Goal: Information Seeking & Learning: Check status

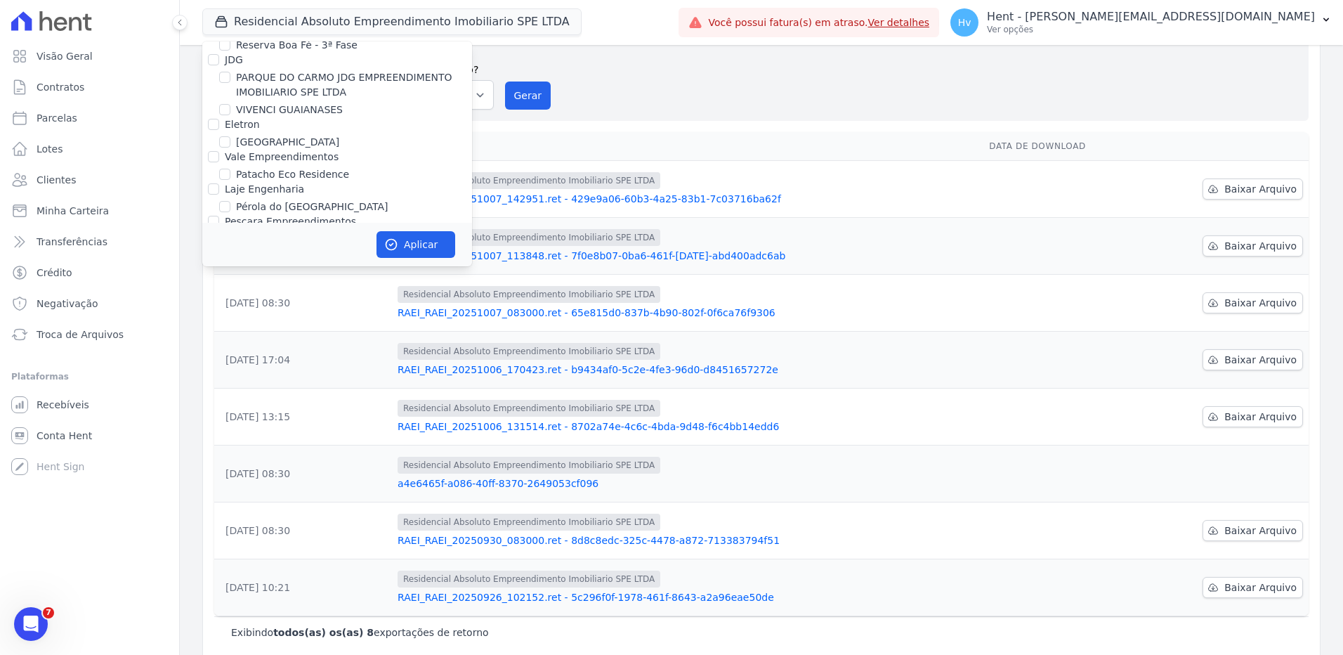
scroll to position [11106, 0]
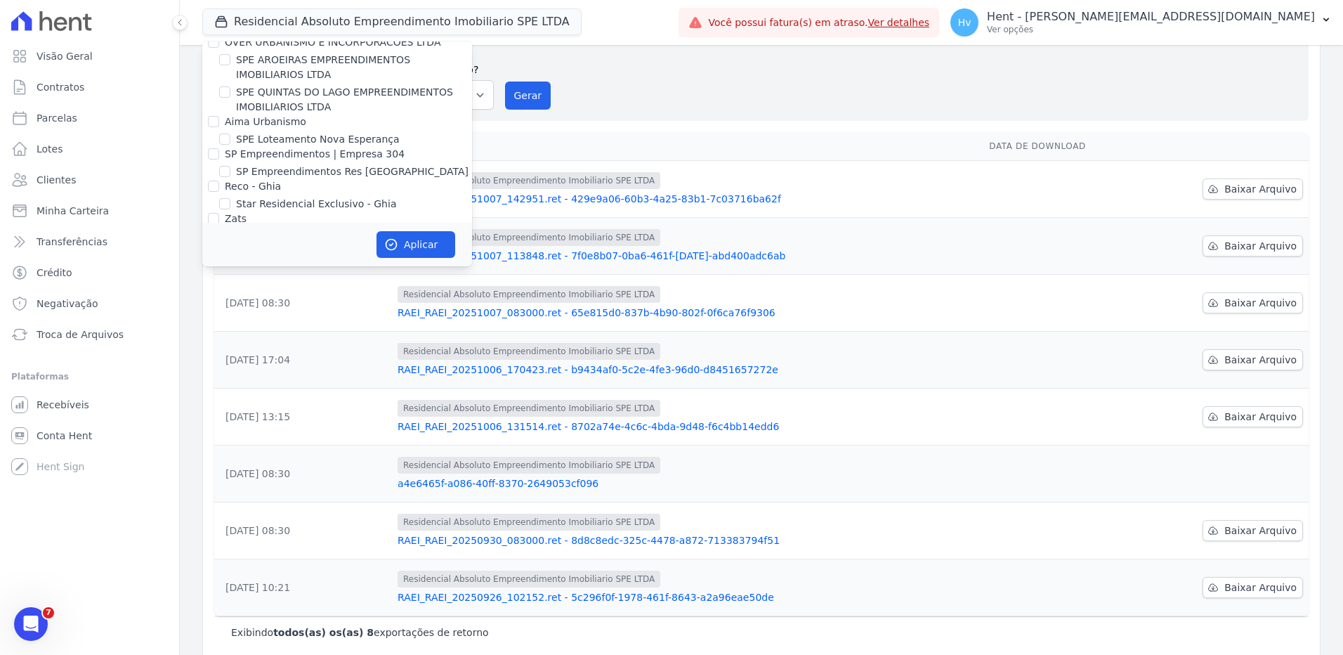
click at [249, 570] on label "VIDA FLORES 1" at bounding box center [273, 577] width 74 height 15
click at [230, 571] on input "VIDA FLORES 1" at bounding box center [224, 576] width 11 height 11
checkbox input "true"
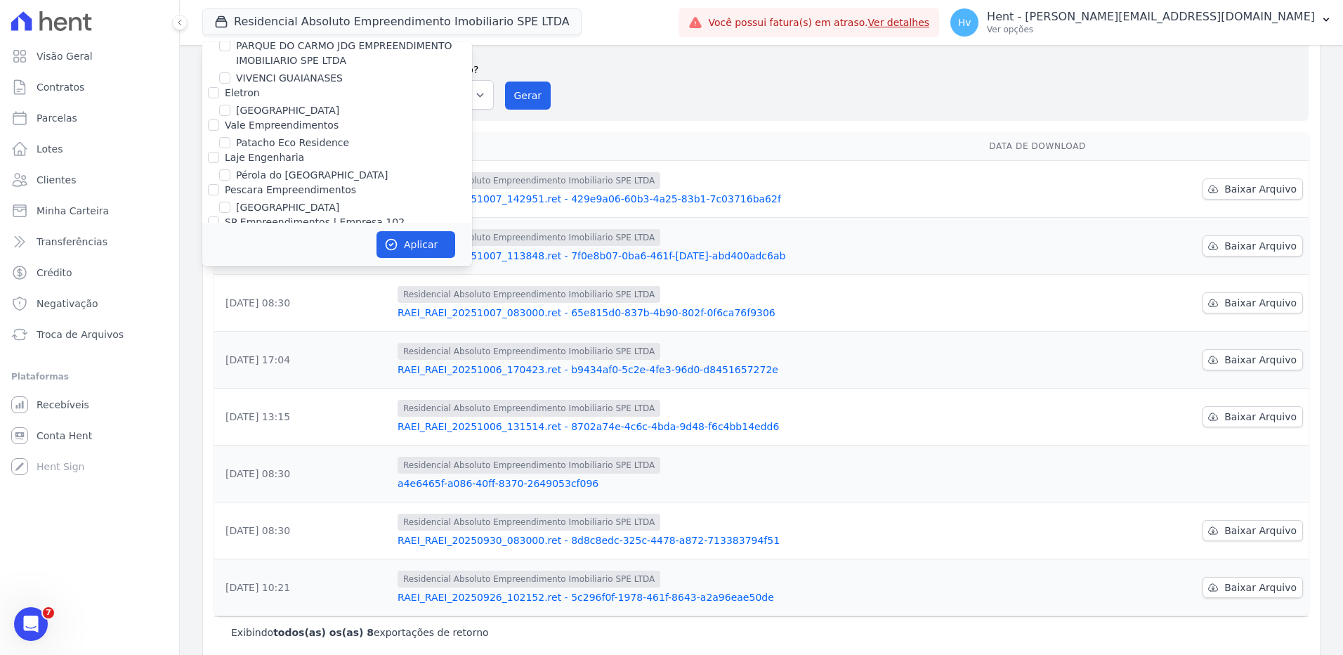
scroll to position [9574, 0]
click at [386, 483] on label "RESIDENCIAL ABSOLUTO EMPREENDIMENTO IMOBILIARIO SPE LTDA" at bounding box center [354, 498] width 236 height 30
click at [230, 485] on input "RESIDENCIAL ABSOLUTO EMPREENDIMENTO IMOBILIARIO SPE LTDA" at bounding box center [224, 490] width 11 height 11
checkbox input "false"
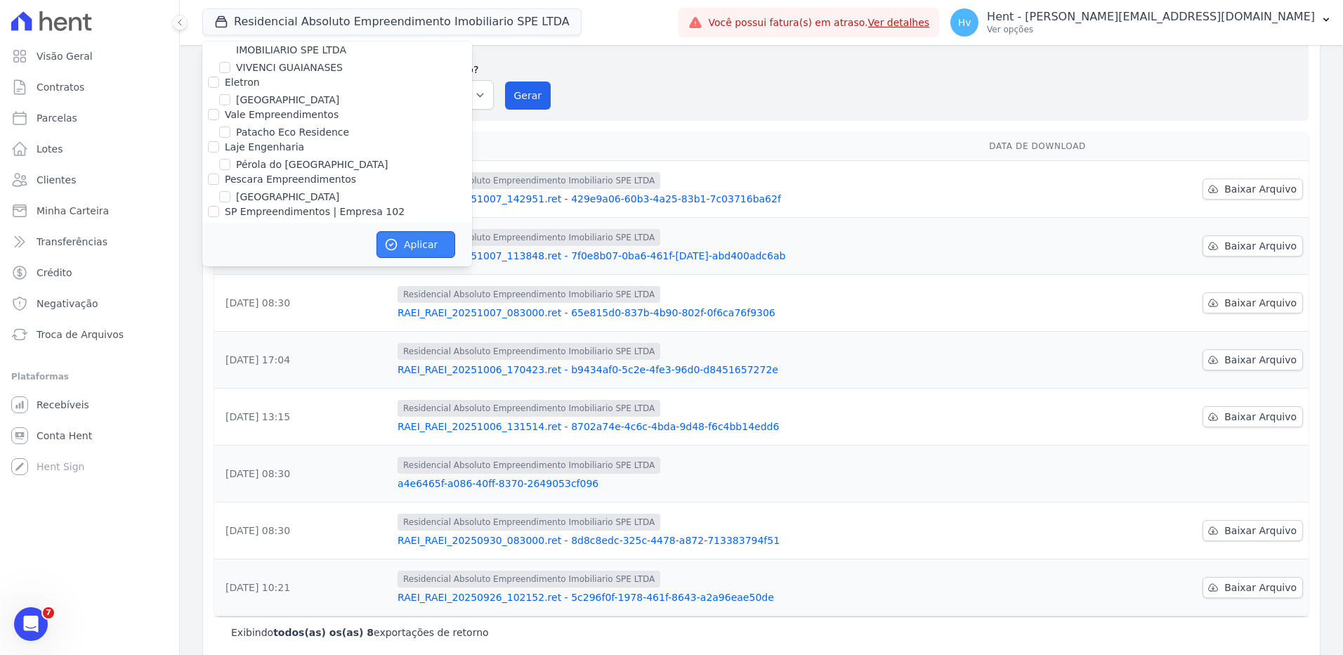
click at [397, 251] on button "Aplicar" at bounding box center [415, 244] width 79 height 27
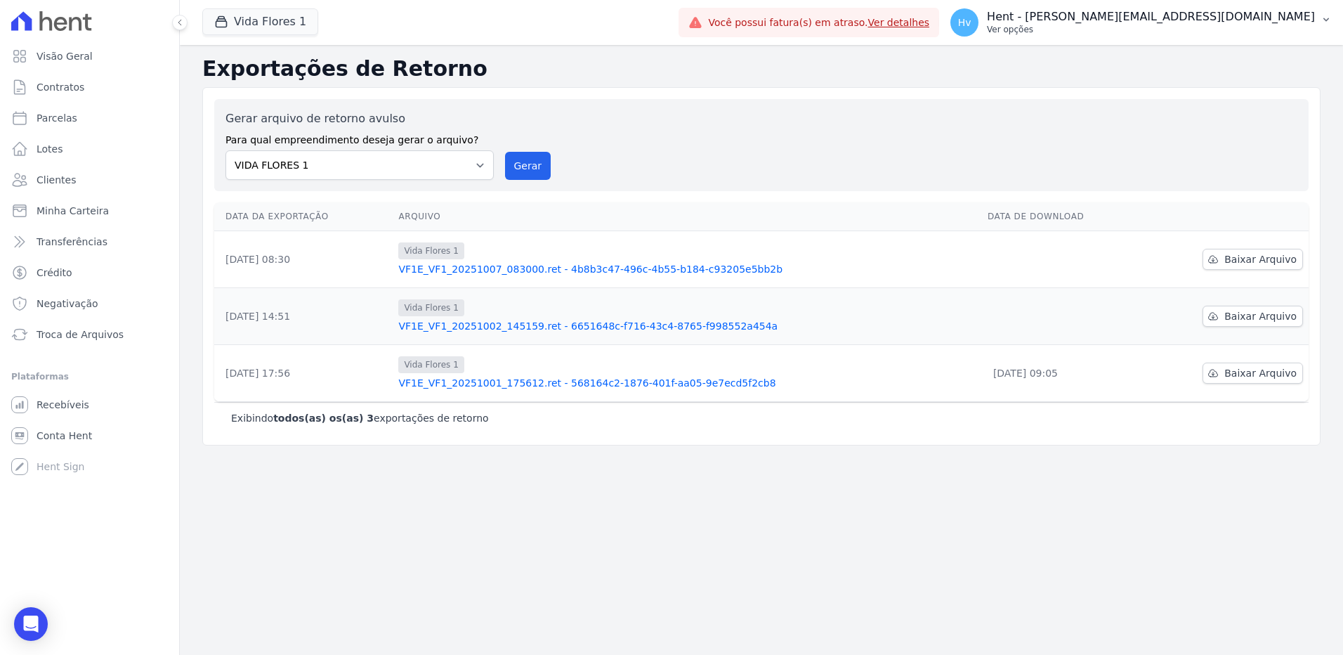
click at [1210, 25] on p "Ver opções" at bounding box center [1151, 29] width 328 height 11
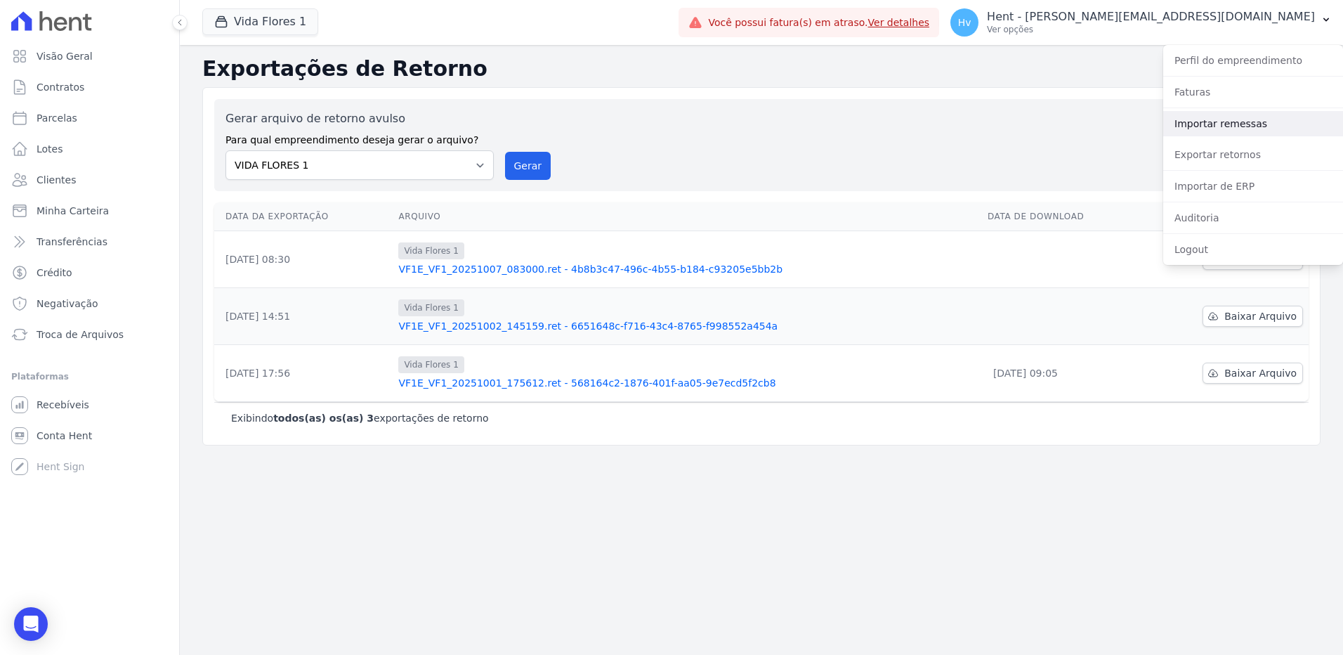
click at [1207, 123] on link "Importar remessas" at bounding box center [1253, 123] width 180 height 25
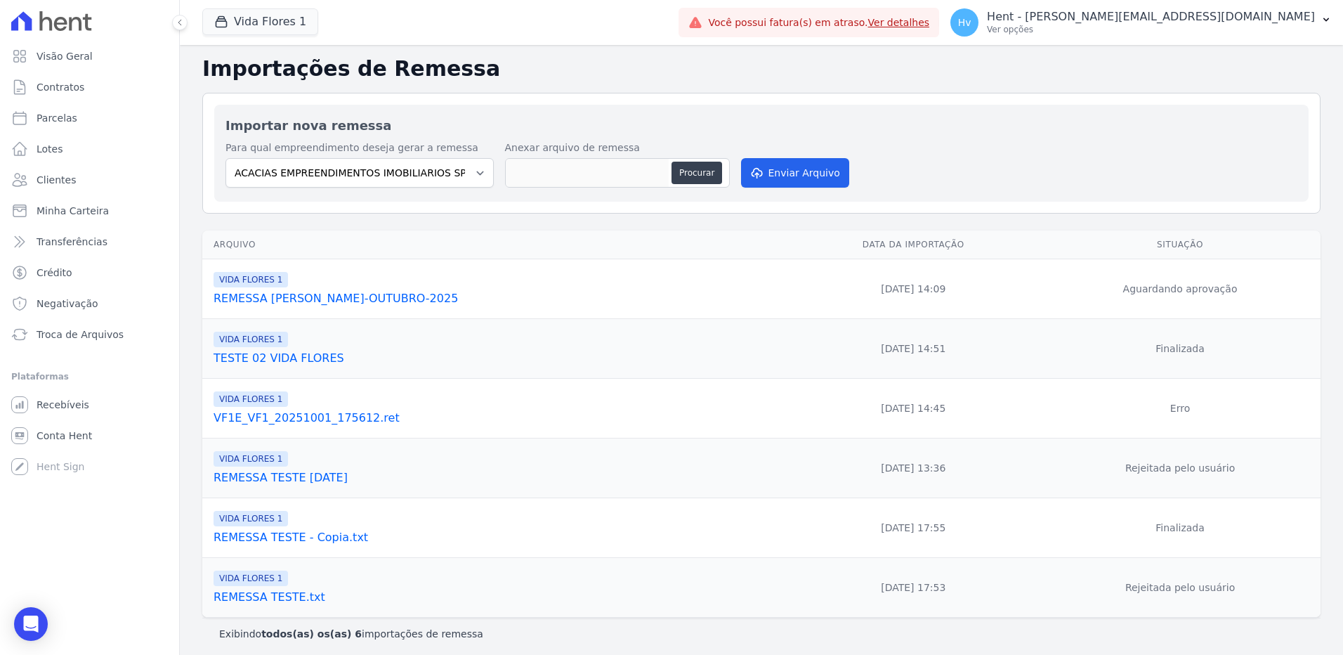
click at [374, 299] on link "REMESSA VIDA FLORES-OUTUBRO-2025" at bounding box center [498, 298] width 568 height 17
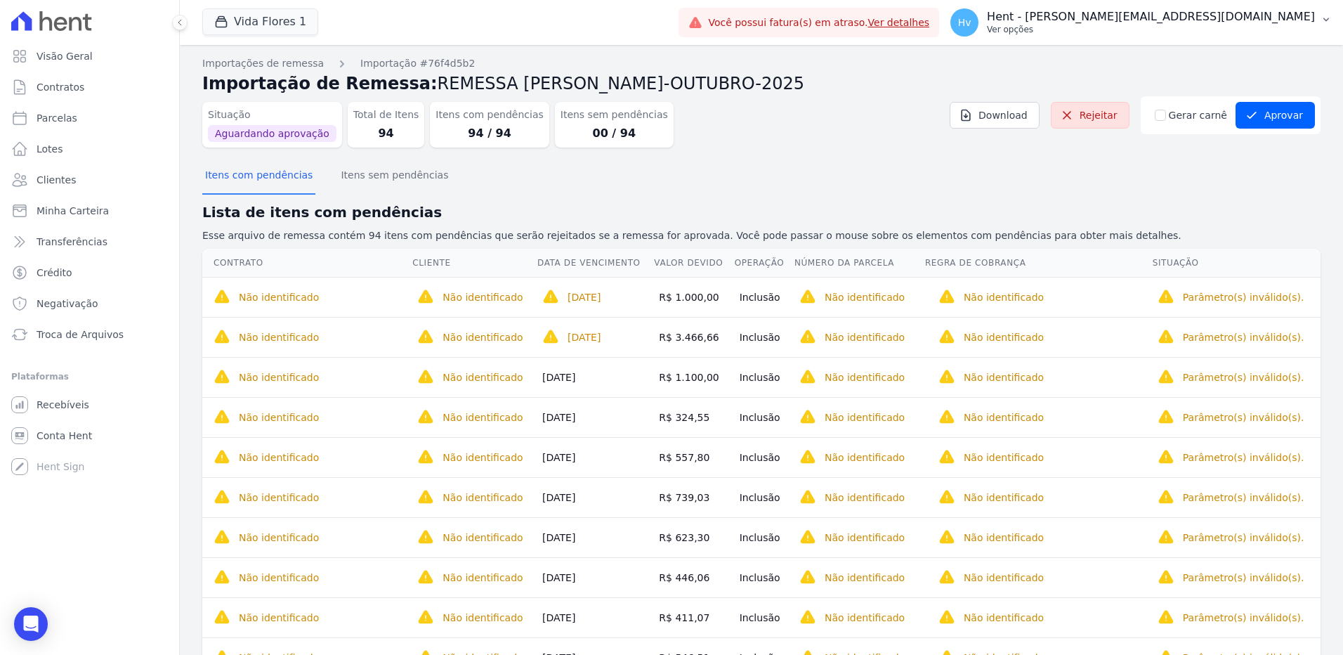
click at [1194, 26] on p "Ver opções" at bounding box center [1151, 29] width 328 height 11
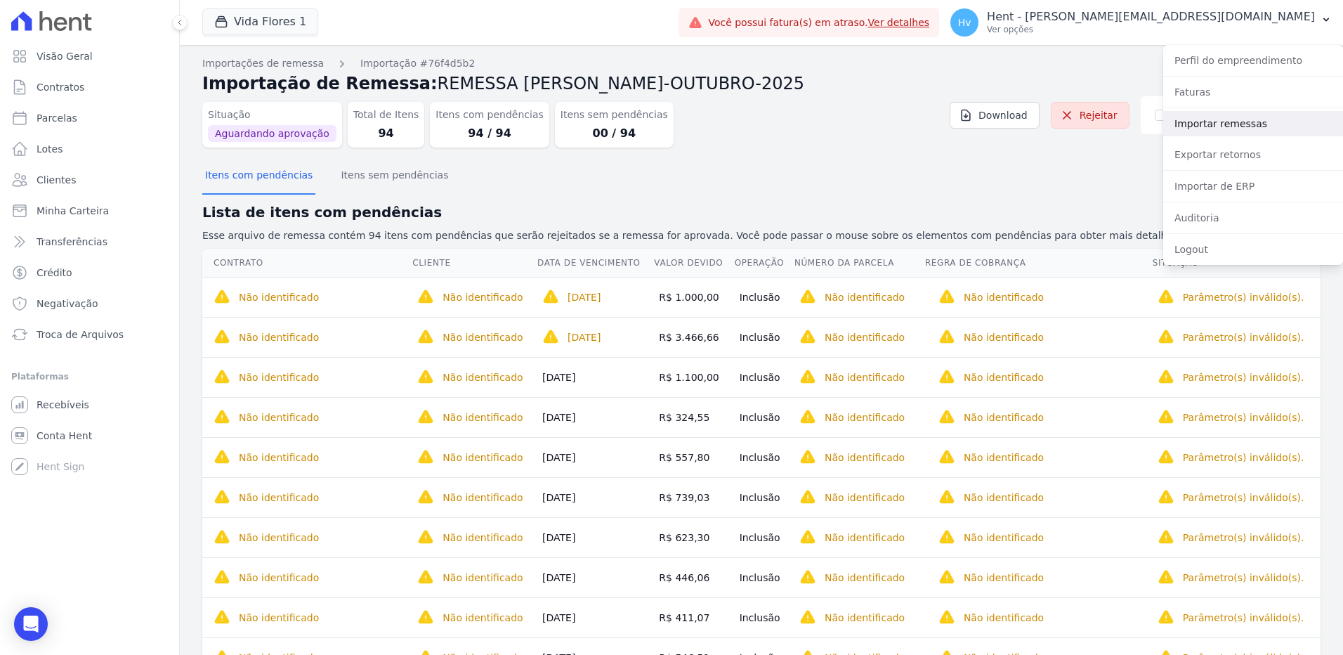
click at [1184, 115] on link "Importar remessas" at bounding box center [1253, 123] width 180 height 25
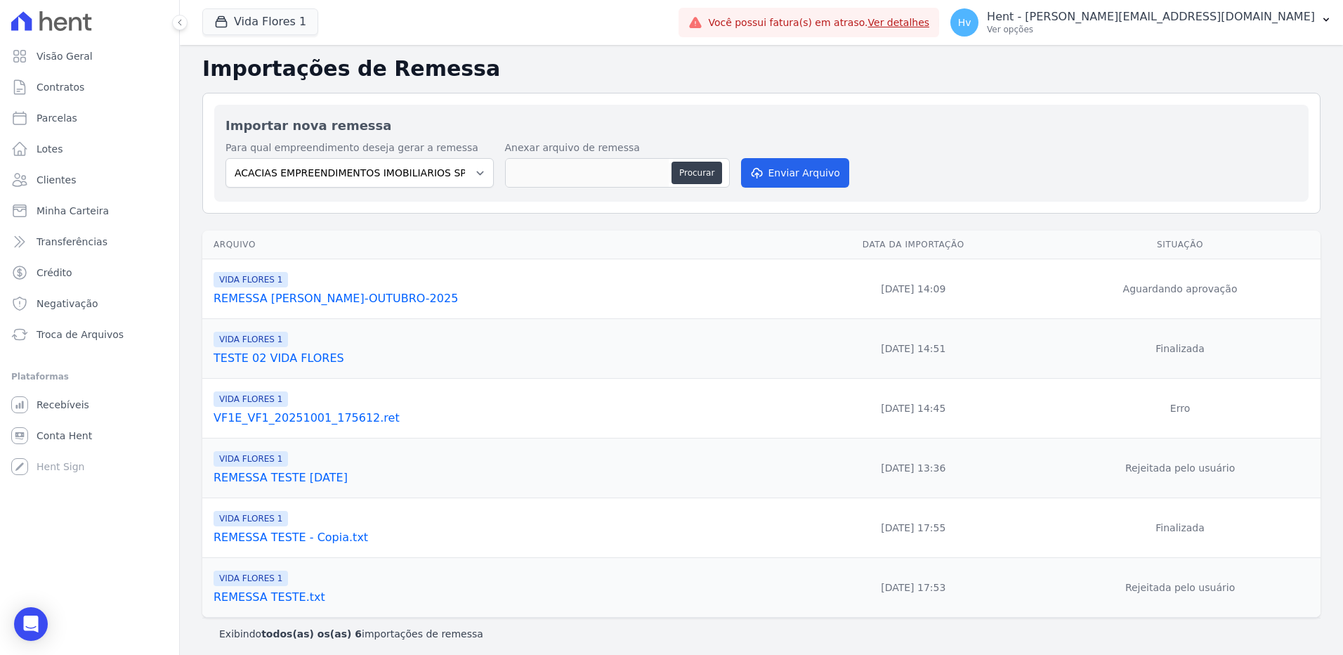
click at [255, 362] on link "TESTE 02 VIDA FLORES" at bounding box center [498, 358] width 568 height 17
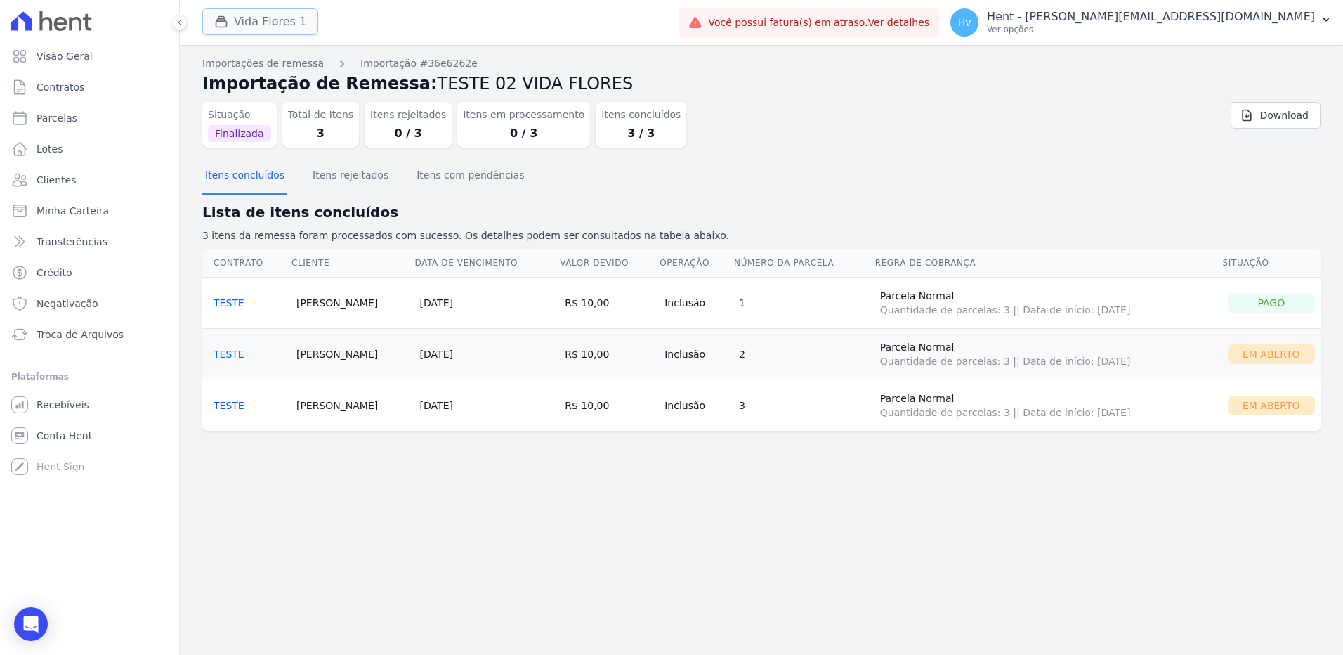
click at [288, 25] on button "Vida Flores 1" at bounding box center [260, 21] width 116 height 27
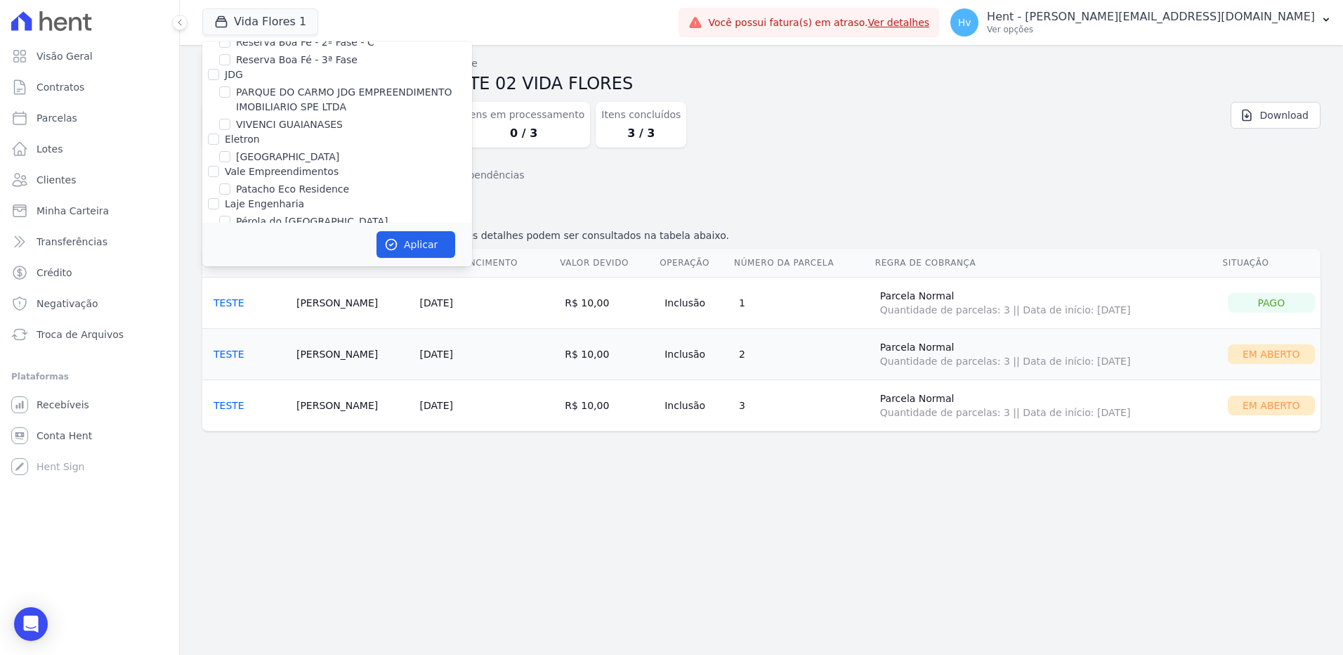
scroll to position [9518, 0]
click at [288, 539] on label "RESIDENCIAL ABSOLUTO EMPREENDIMENTO IMOBILIARIO SPE LTDA" at bounding box center [354, 554] width 236 height 30
click at [230, 541] on input "RESIDENCIAL ABSOLUTO EMPREENDIMENTO IMOBILIARIO SPE LTDA" at bounding box center [224, 546] width 11 height 11
checkbox input "true"
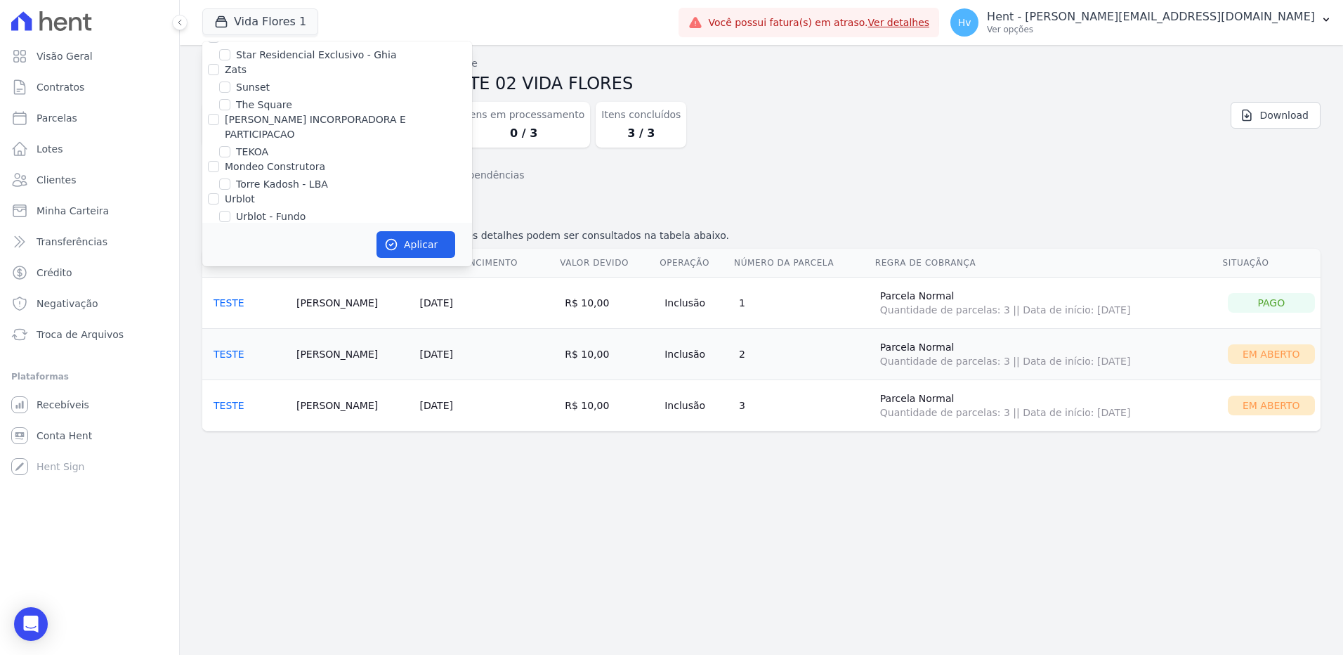
scroll to position [11186, 0]
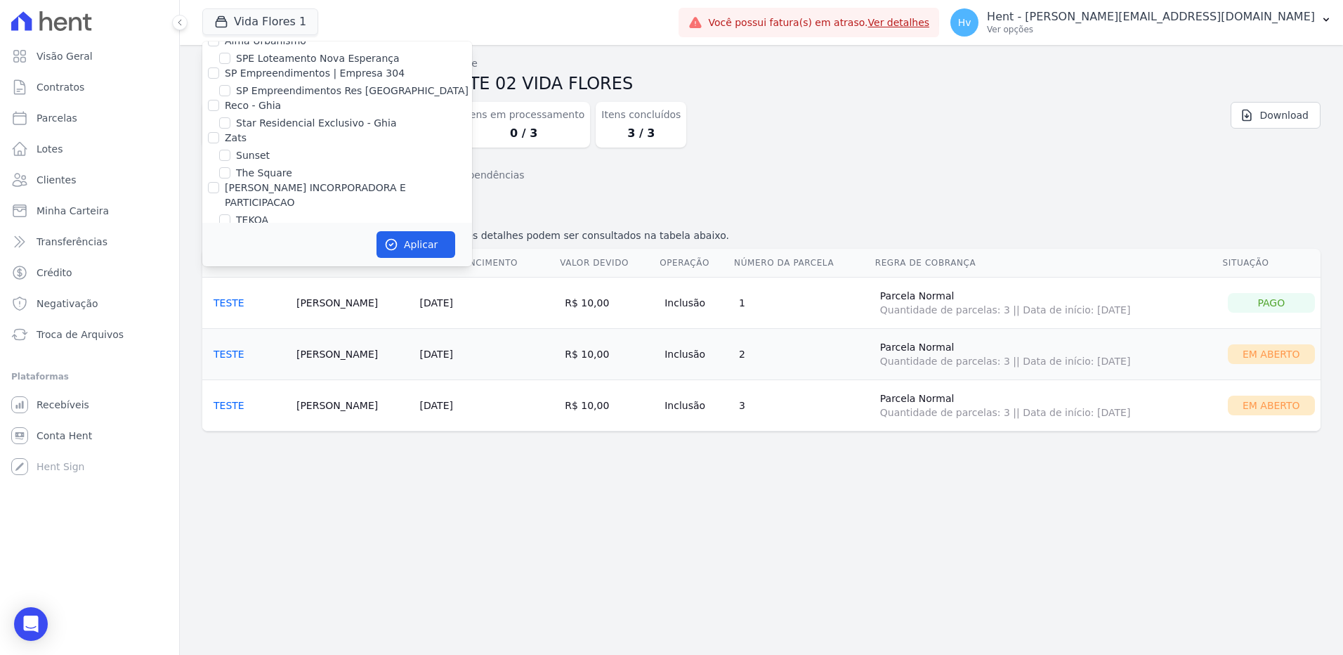
drag, startPoint x: 275, startPoint y: 72, endPoint x: 282, endPoint y: 90, distance: 19.6
click at [275, 489] on label "VIDA FLORES 1" at bounding box center [273, 496] width 74 height 15
click at [230, 490] on input "VIDA FLORES 1" at bounding box center [224, 495] width 11 height 11
checkbox input "false"
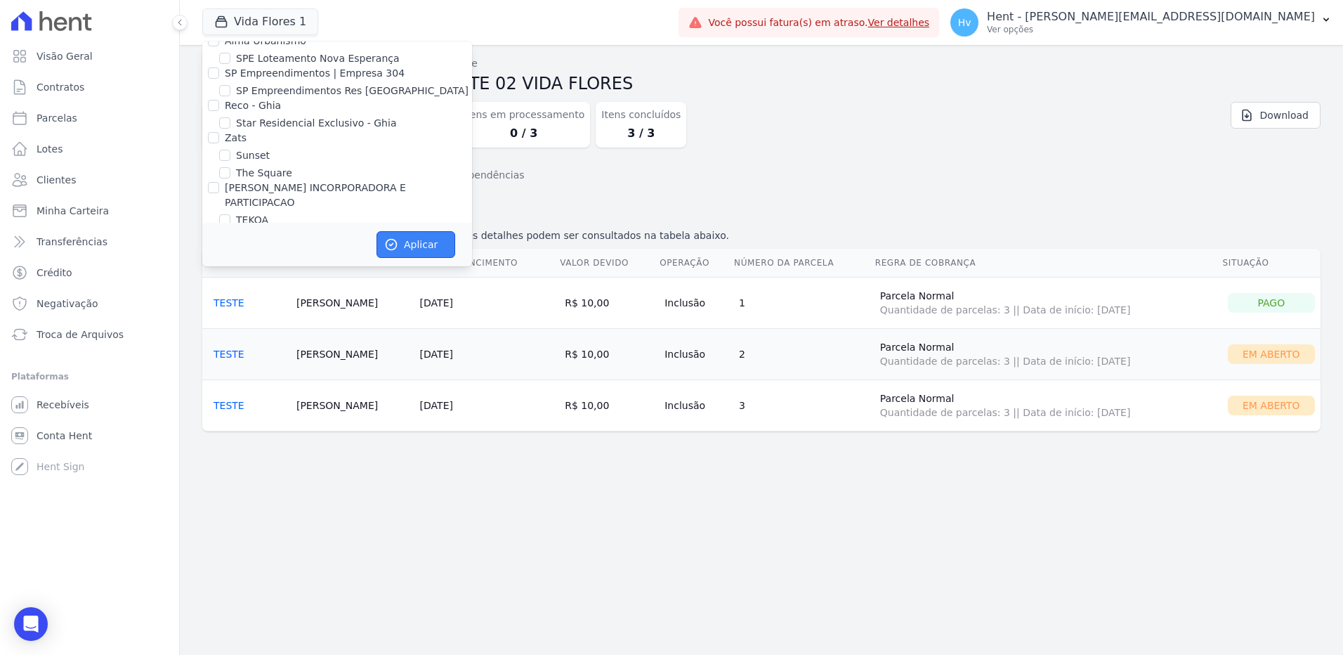
click at [395, 235] on button "Aplicar" at bounding box center [415, 244] width 79 height 27
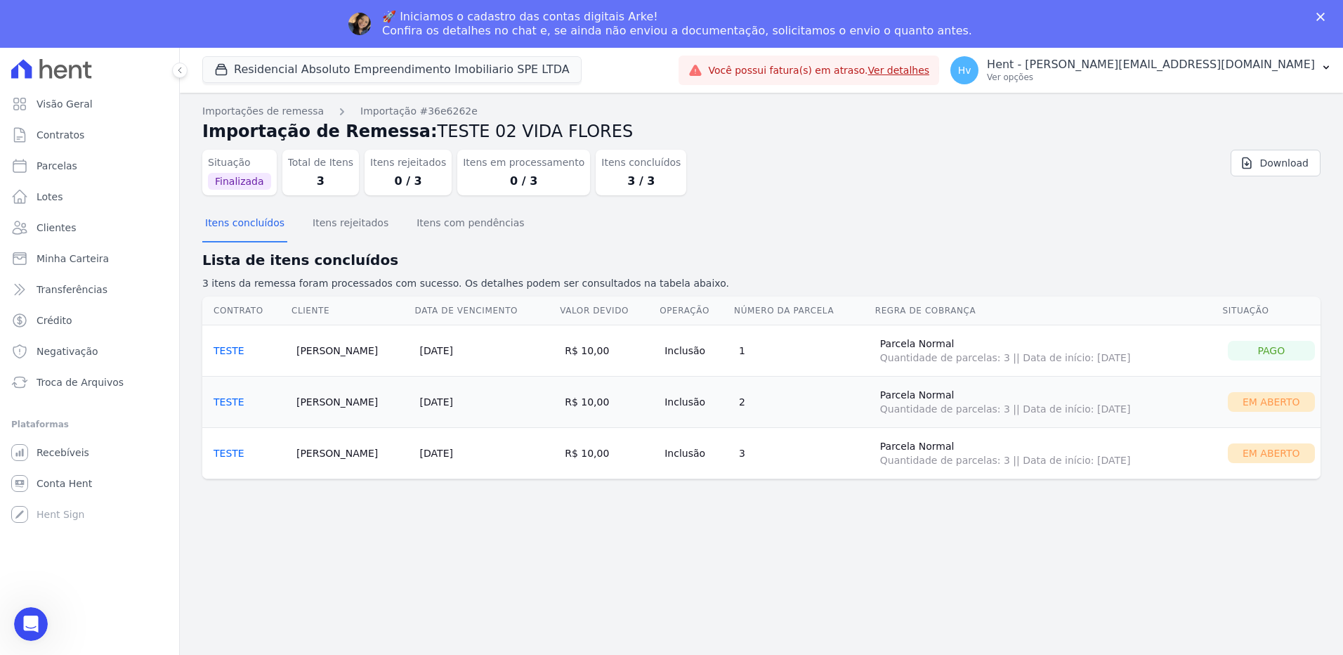
scroll to position [0, 0]
click at [1324, 18] on icon "Fechar" at bounding box center [1320, 17] width 8 height 8
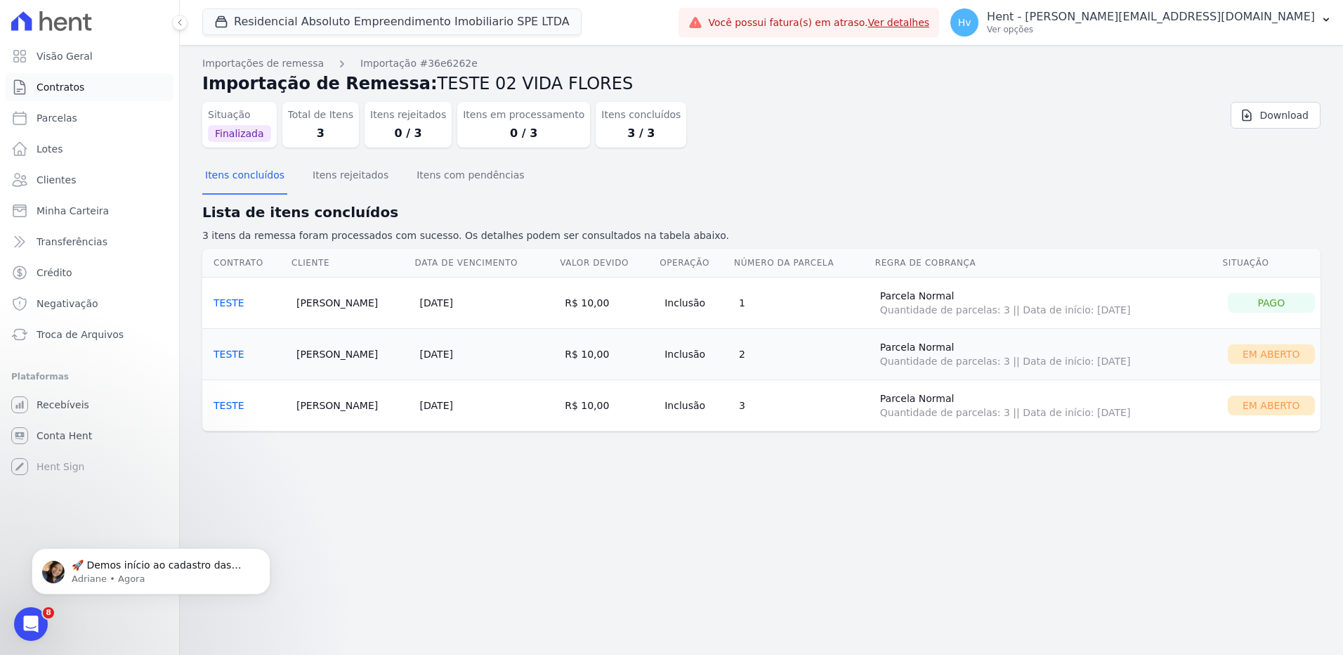
click at [53, 88] on span "Contratos" at bounding box center [61, 87] width 48 height 14
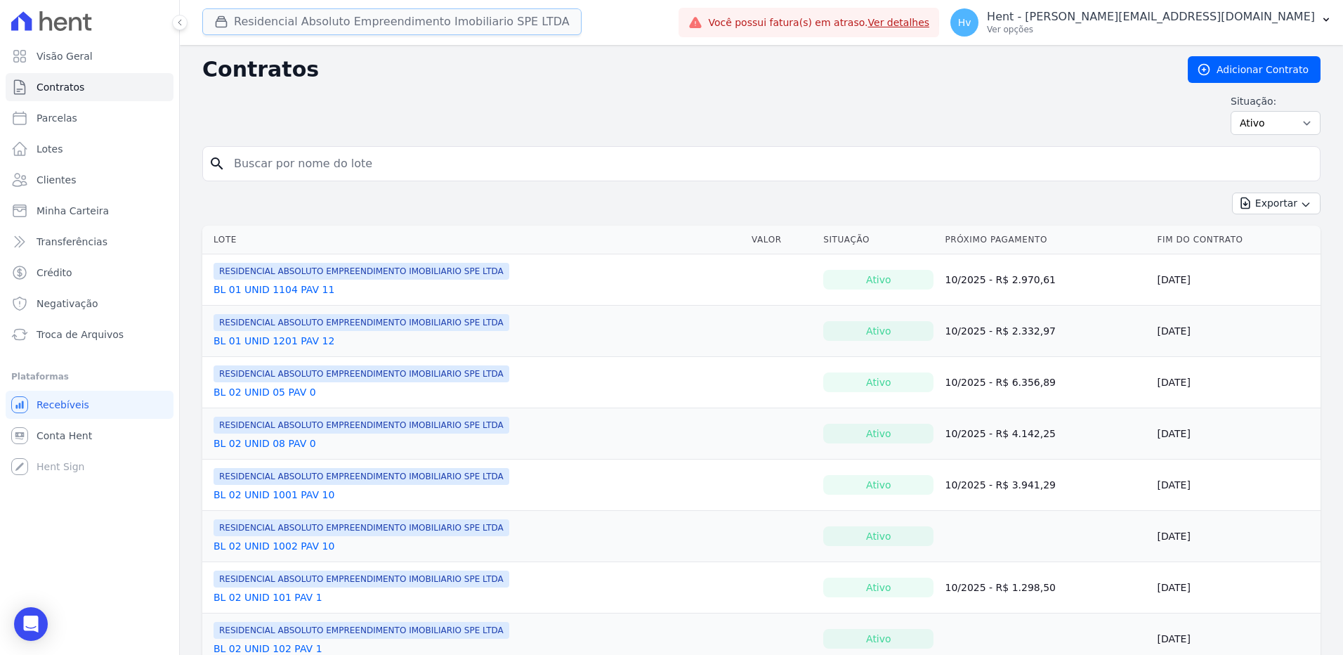
click at [441, 32] on button "Residencial Absoluto Empreendimento Imobiliario SPE LTDA" at bounding box center [391, 21] width 379 height 27
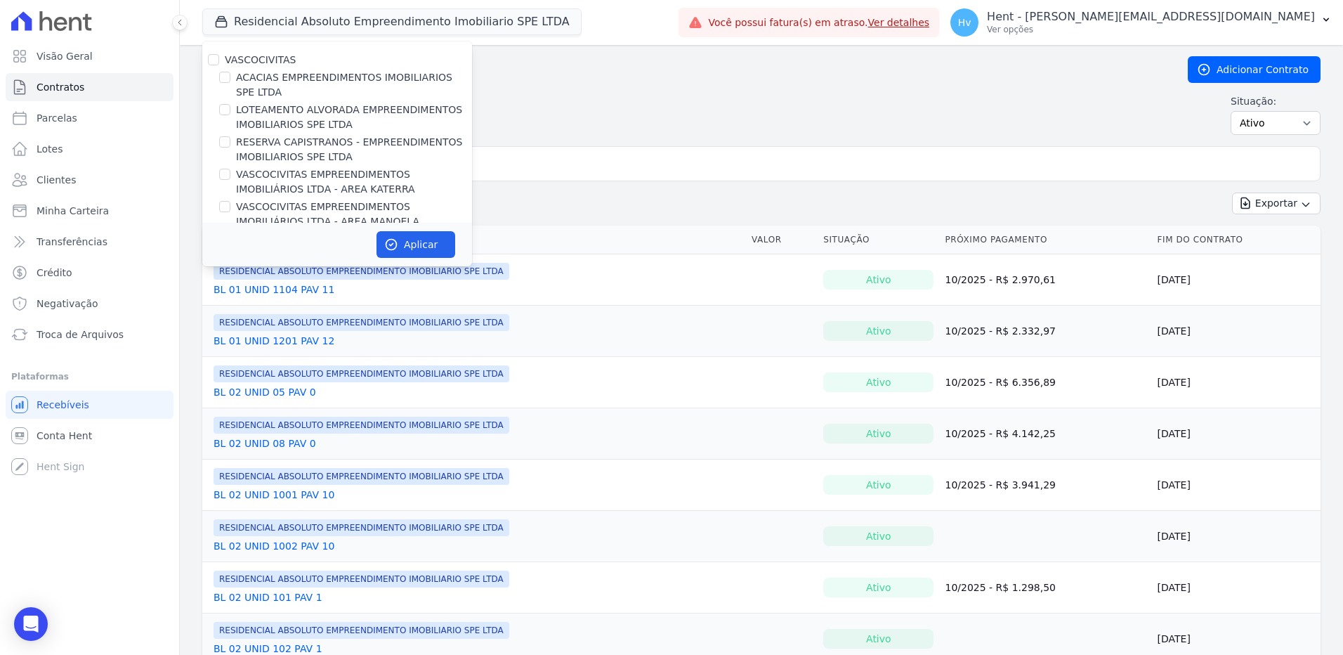
click at [736, 81] on h2 "Contratos" at bounding box center [683, 69] width 963 height 25
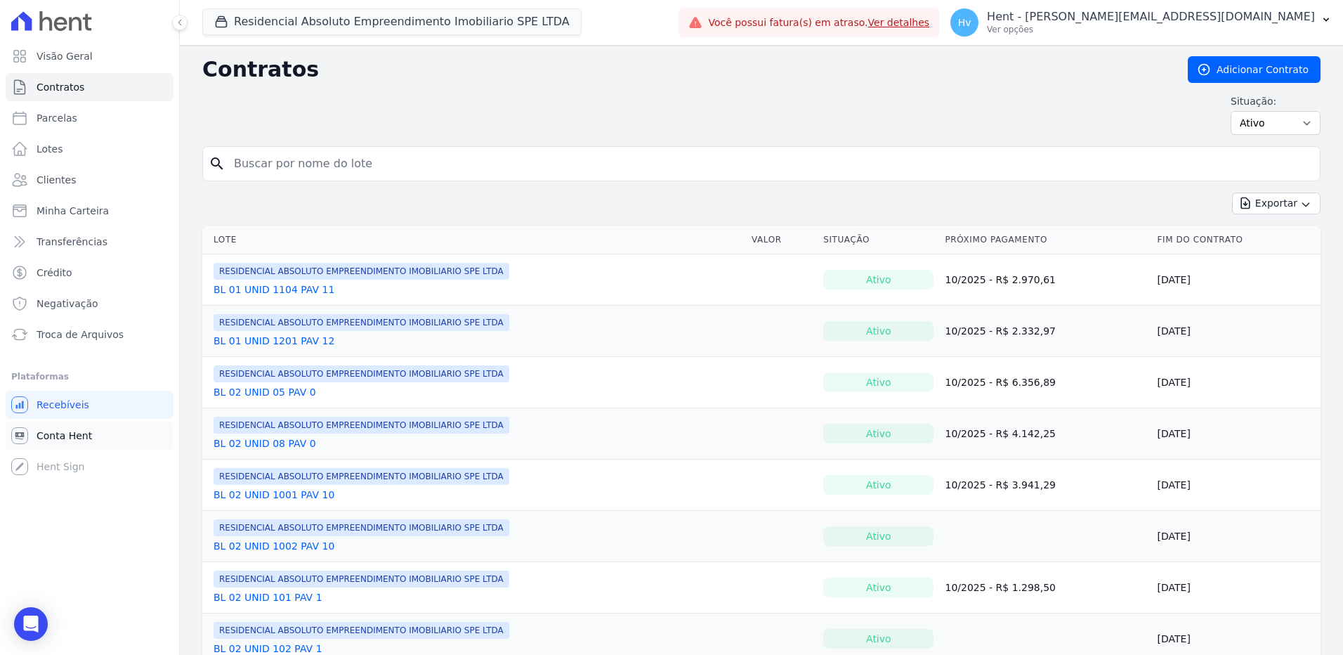
click at [74, 439] on span "Conta Hent" at bounding box center [64, 435] width 55 height 14
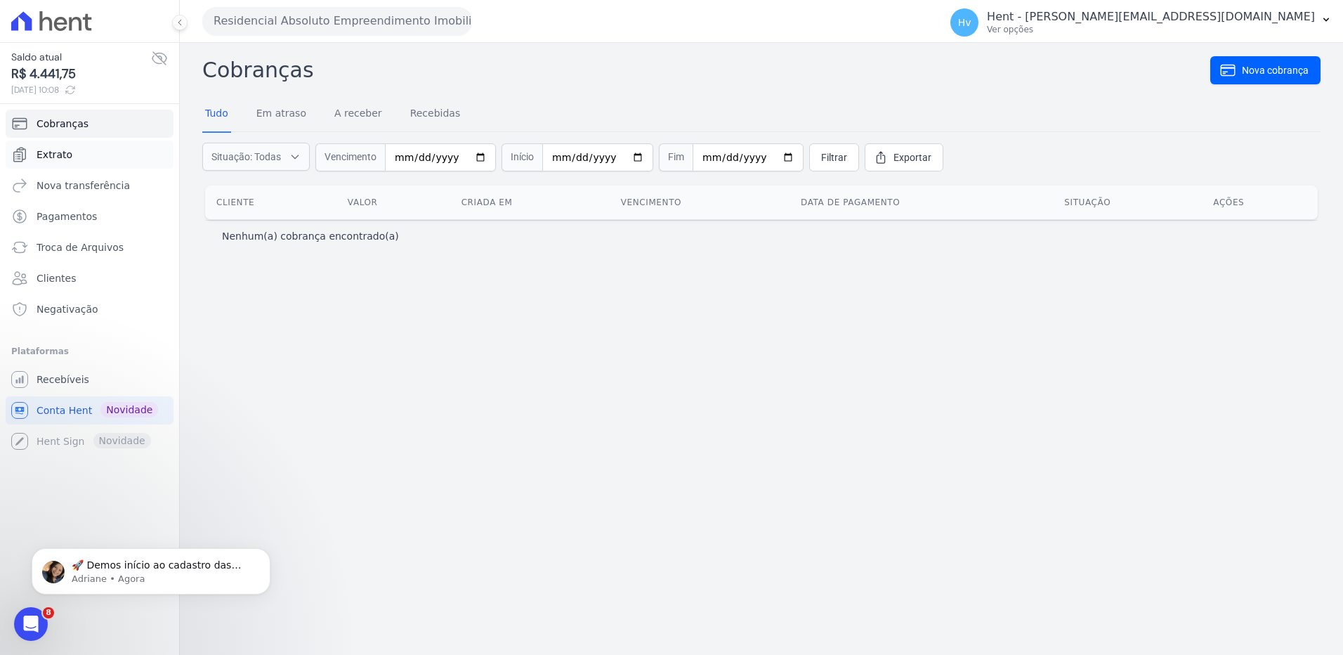
click at [93, 158] on link "Extrato" at bounding box center [90, 154] width 168 height 28
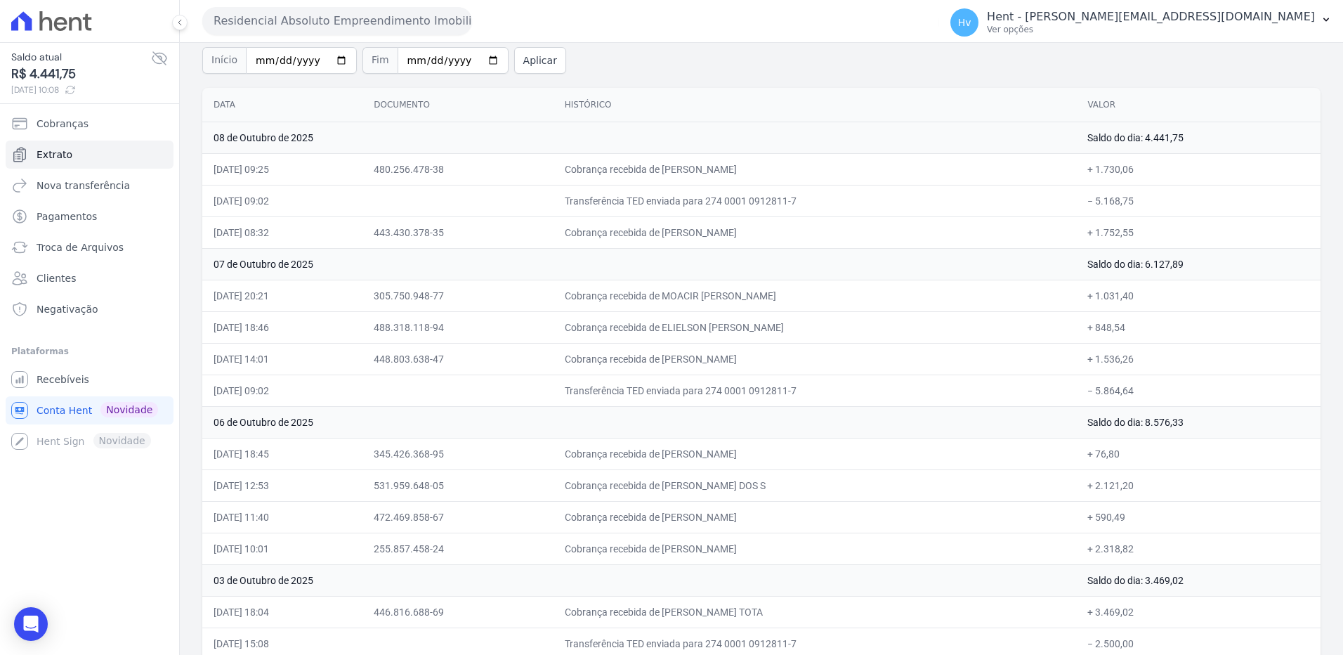
scroll to position [118, 0]
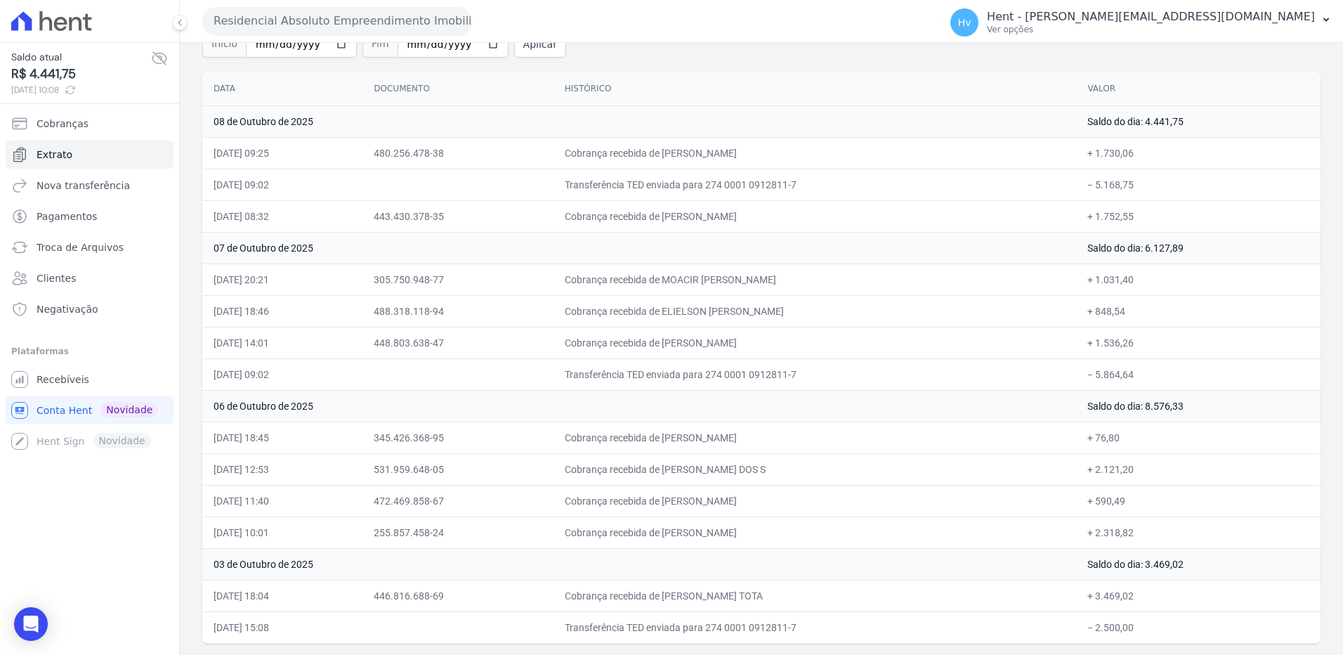
drag, startPoint x: 686, startPoint y: 632, endPoint x: 712, endPoint y: 629, distance: 25.5
click at [712, 629] on td "Transferência TED enviada para 274 0001 0912811-7" at bounding box center [814, 627] width 523 height 32
drag, startPoint x: 712, startPoint y: 629, endPoint x: 690, endPoint y: 594, distance: 40.4
click at [690, 594] on td "Cobrança recebida de [PERSON_NAME] TOTA" at bounding box center [814, 595] width 523 height 32
drag, startPoint x: 650, startPoint y: 376, endPoint x: 764, endPoint y: 386, distance: 114.2
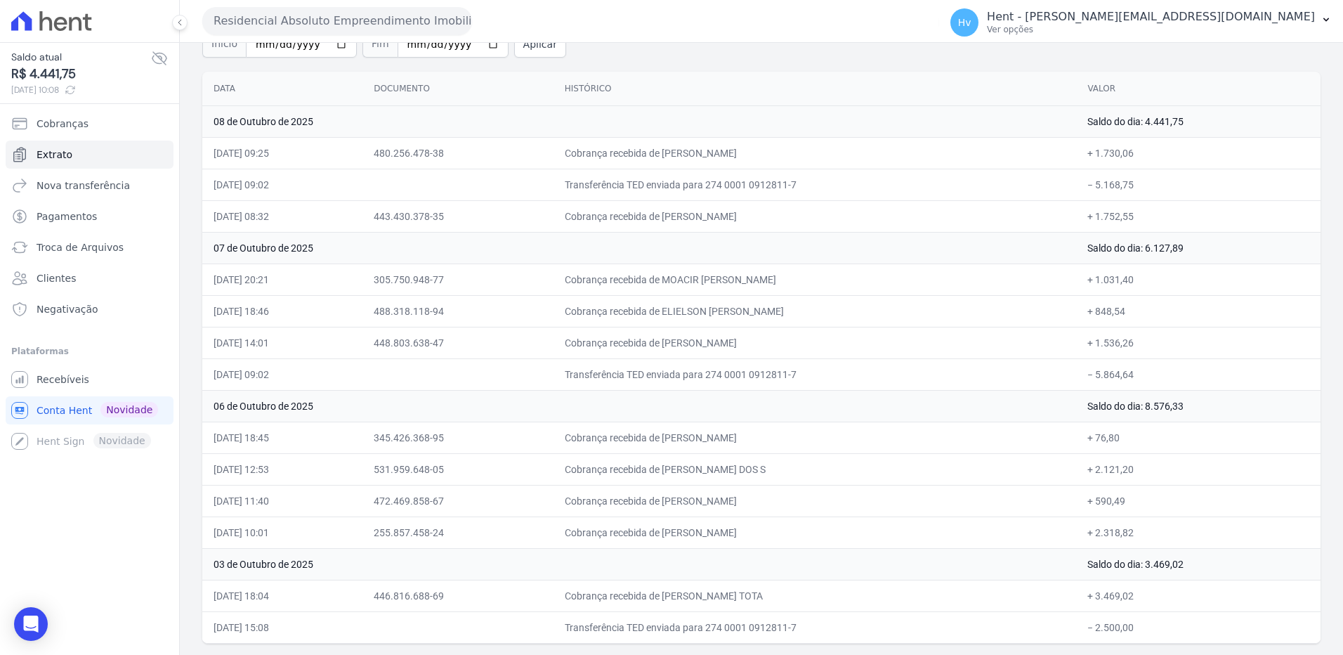
click at [764, 386] on td "Transferência TED enviada para 274 0001 0912811-7" at bounding box center [814, 374] width 523 height 32
drag, startPoint x: 207, startPoint y: 205, endPoint x: 1113, endPoint y: 648, distance: 1008.4
click at [1113, 648] on div "Data Documento Histórico Valor 08 de Outubro de 2025 Saldo do dia: 4.441,75 08/…" at bounding box center [761, 357] width 1163 height 583
copy table
click at [913, 110] on td "08 de Outubro de 2025" at bounding box center [639, 121] width 874 height 32
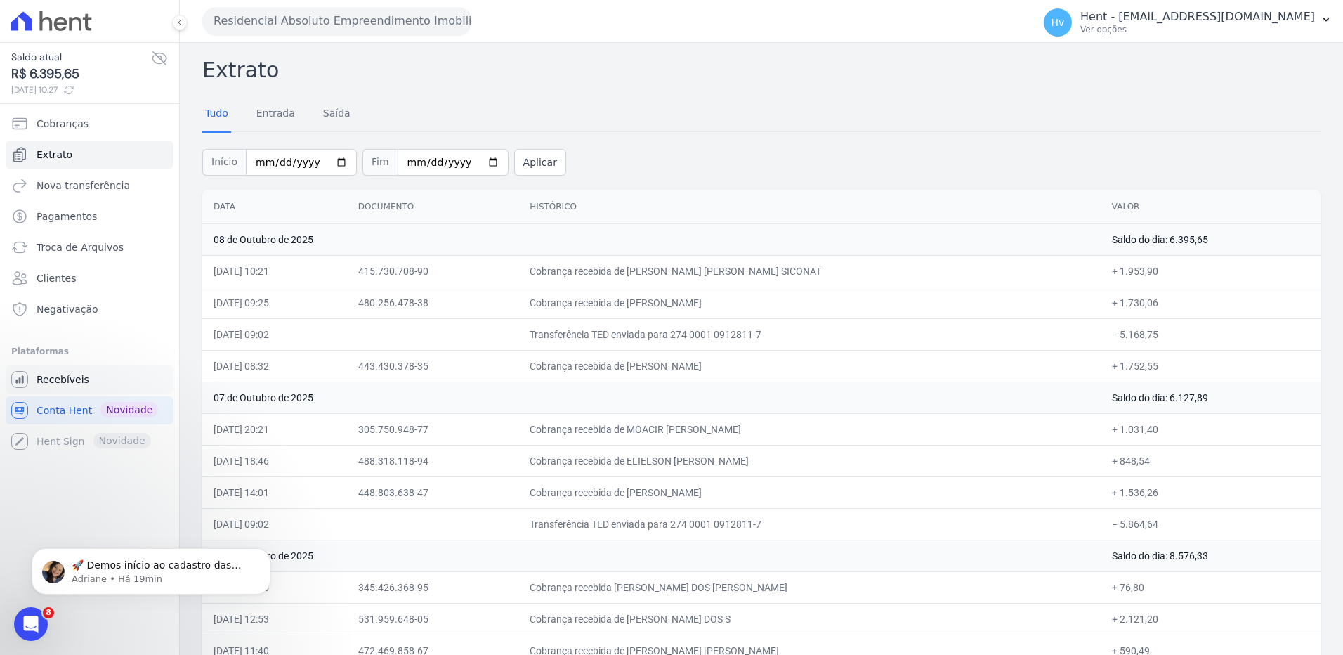
click at [69, 376] on span "Recebíveis" at bounding box center [63, 379] width 53 height 14
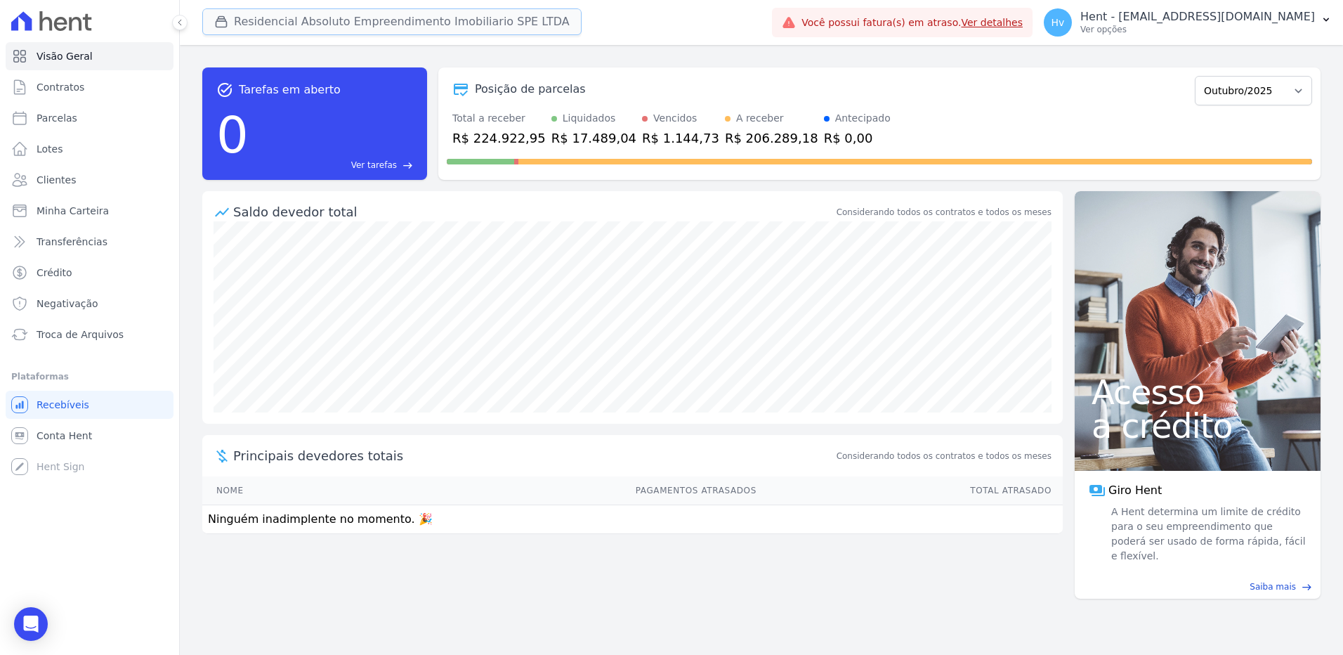
click at [497, 16] on button "Residencial Absoluto Empreendimento Imobiliario SPE LTDA" at bounding box center [391, 21] width 379 height 27
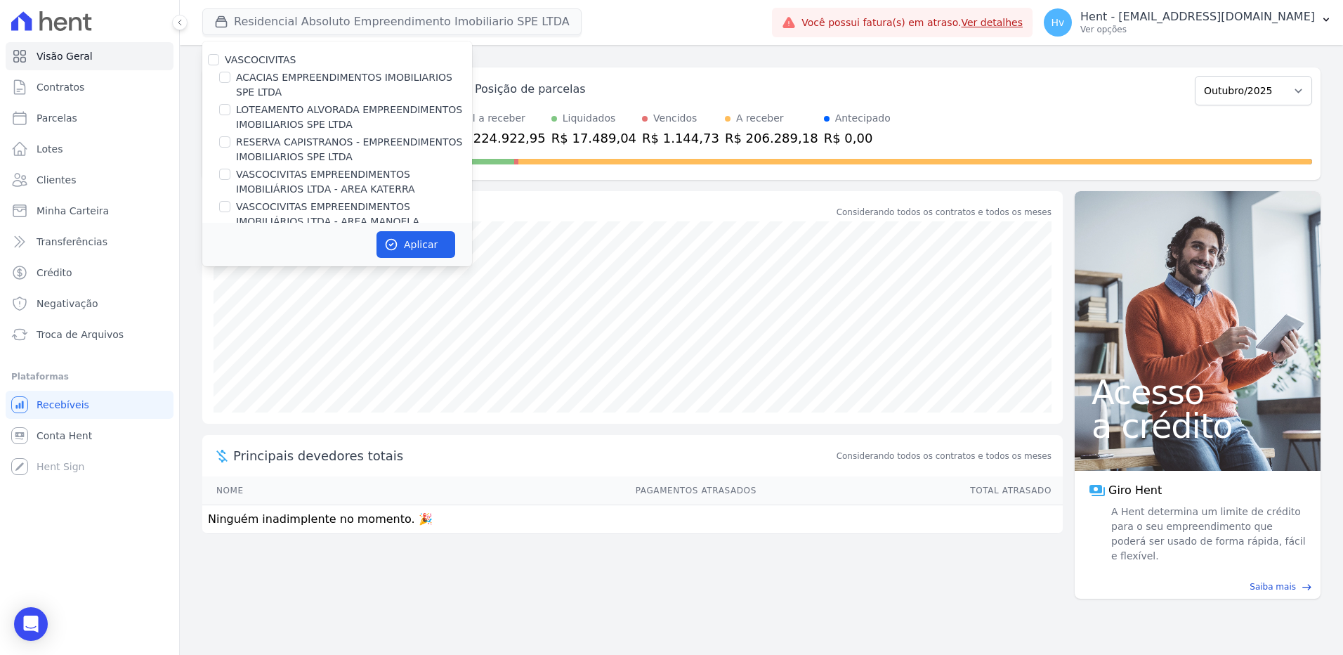
scroll to position [9532, 0]
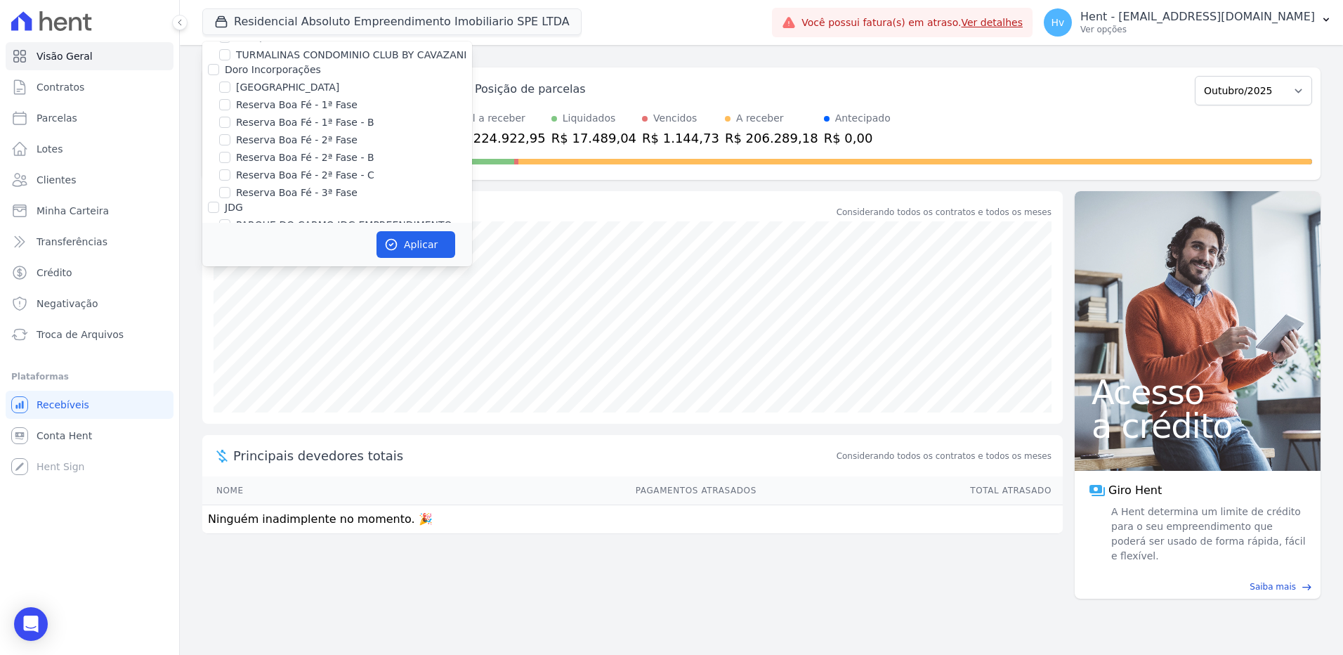
checkbox input "false"
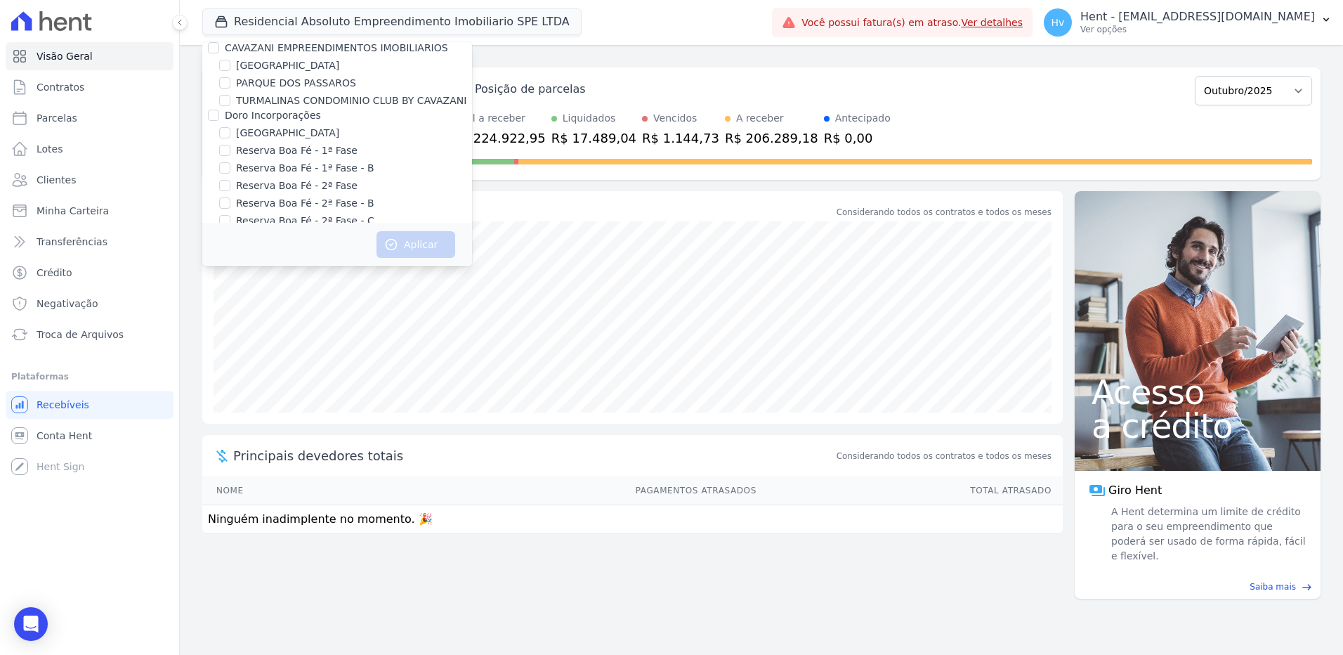
scroll to position [9461, 0]
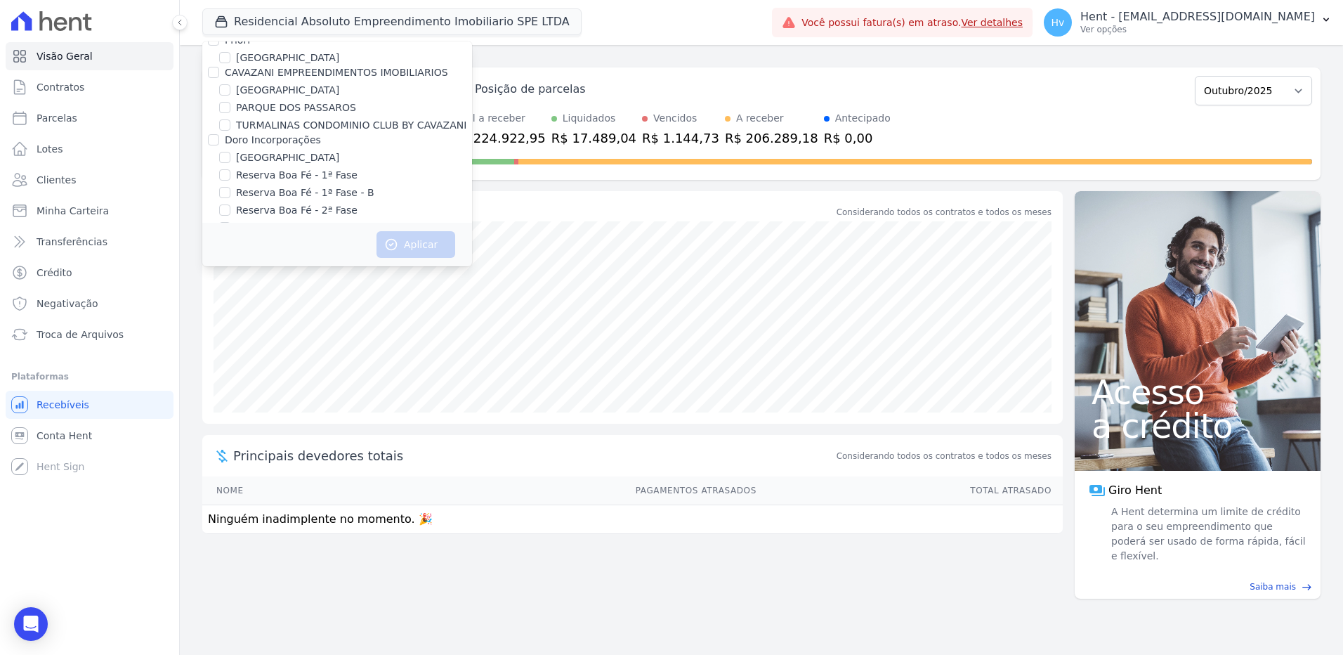
click at [294, 646] on label "RENEL HARBOR LIVING SPE LTDA" at bounding box center [317, 653] width 162 height 15
click at [230, 648] on input "RENEL HARBOR LIVING SPE LTDA" at bounding box center [224, 653] width 11 height 11
checkbox input "true"
click at [427, 247] on button "Aplicar" at bounding box center [415, 244] width 79 height 27
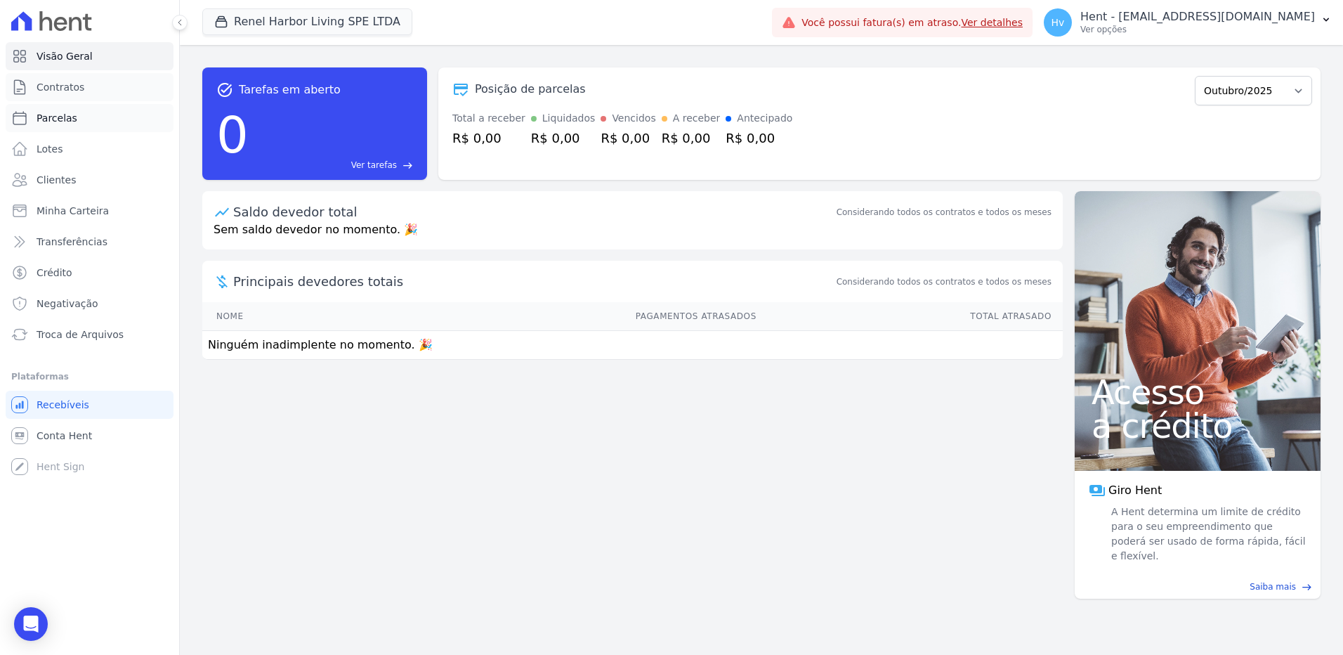
drag, startPoint x: 78, startPoint y: 86, endPoint x: 158, endPoint y: 104, distance: 82.0
click at [78, 86] on span "Contratos" at bounding box center [61, 87] width 48 height 14
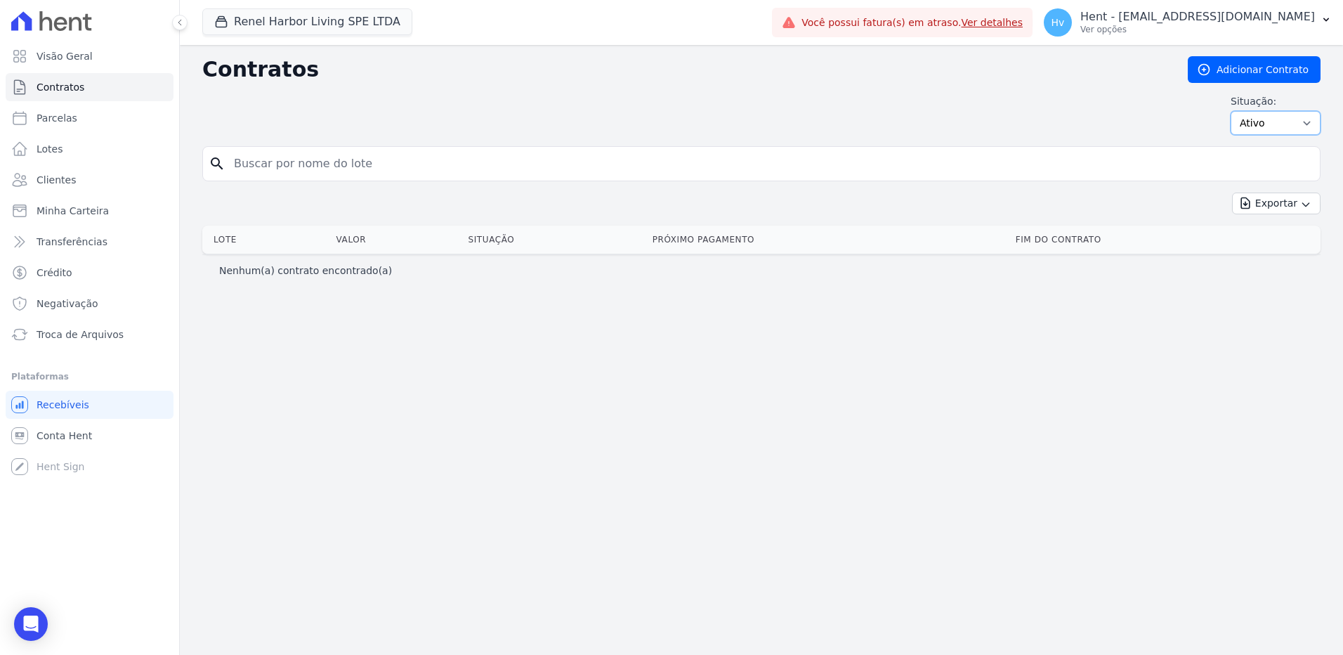
click at [1287, 125] on select "Ativo Todos Pausado Distratado Rascunho Expirado Encerrado" at bounding box center [1276, 123] width 90 height 24
select select "all"
click at [1237, 111] on select "Ativo Todos Pausado Distratado Rascunho Expirado Encerrado" at bounding box center [1276, 123] width 90 height 24
